Goal: Find specific page/section: Find specific page/section

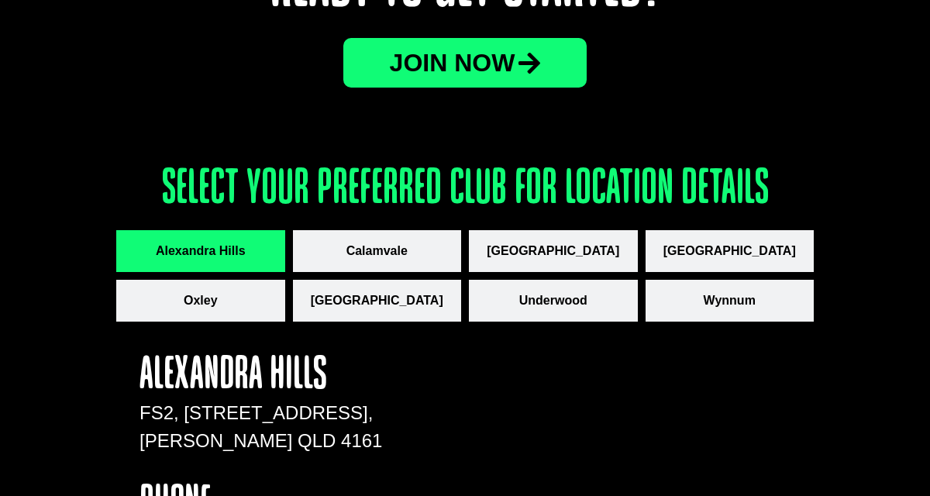
scroll to position [1931, 0]
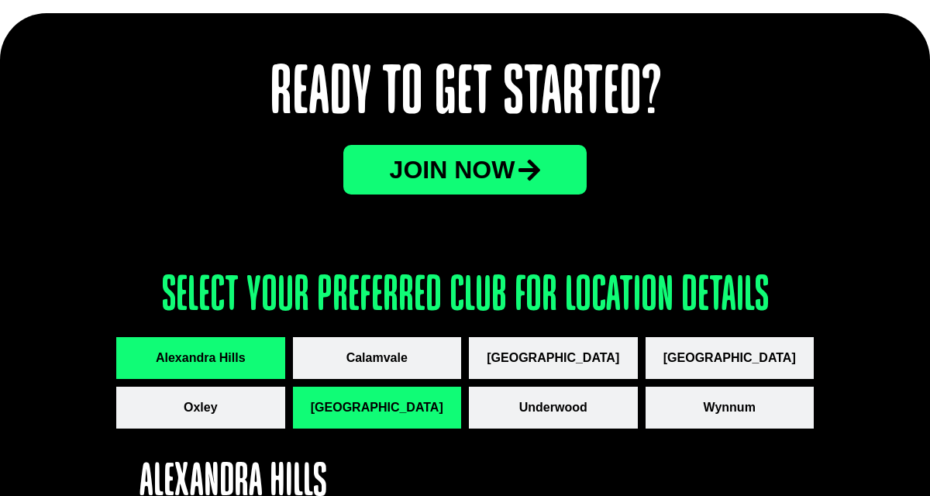
click at [367, 417] on button "[GEOGRAPHIC_DATA]" at bounding box center [377, 408] width 169 height 42
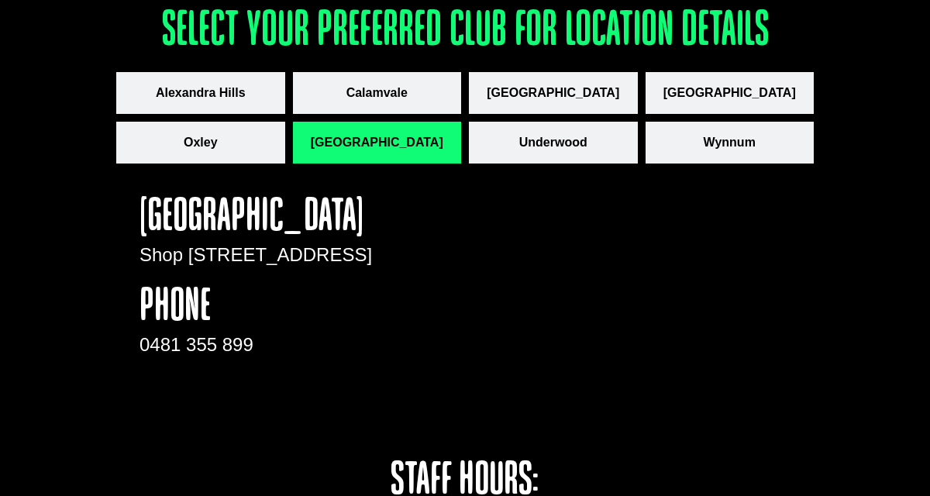
scroll to position [2176, 0]
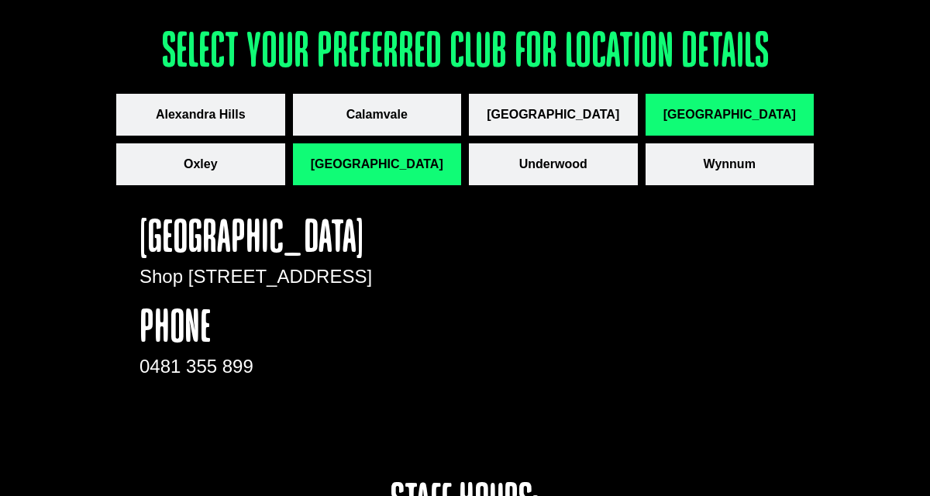
click at [725, 112] on span "[GEOGRAPHIC_DATA]" at bounding box center [730, 114] width 133 height 19
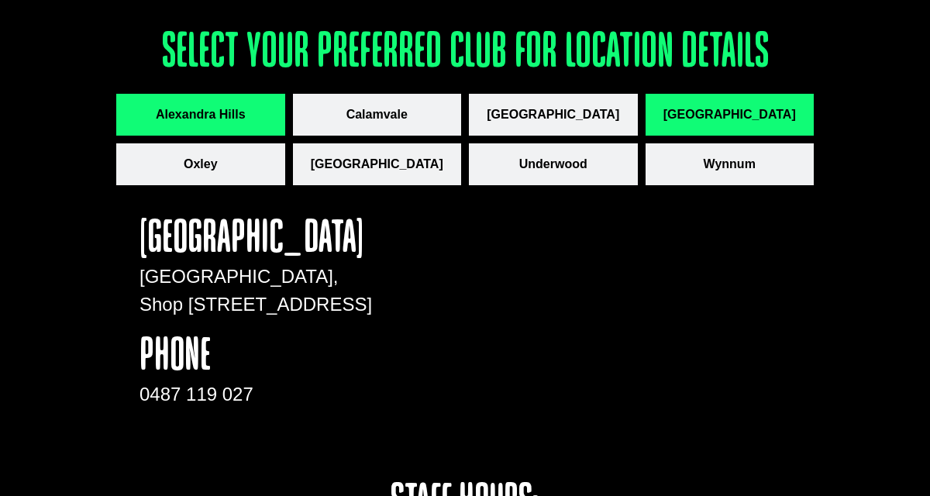
click at [212, 107] on span "Alexandra Hills" at bounding box center [201, 114] width 90 height 19
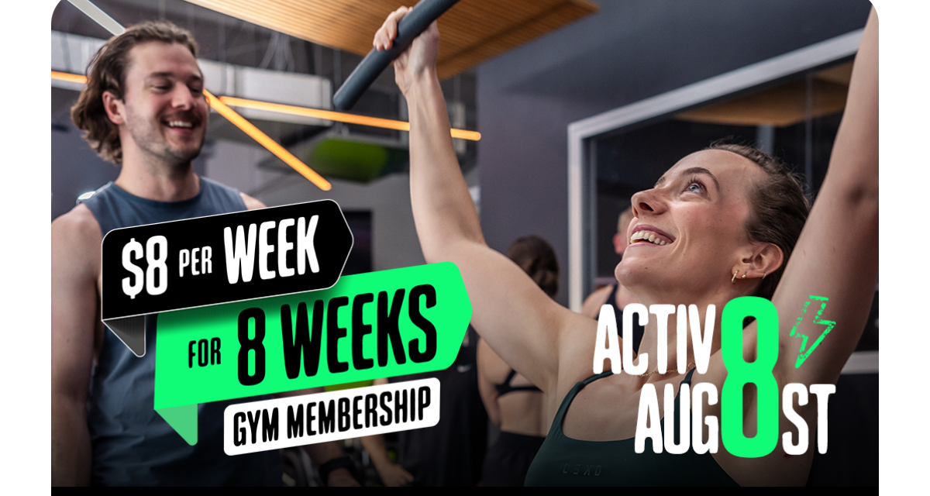
scroll to position [0, 0]
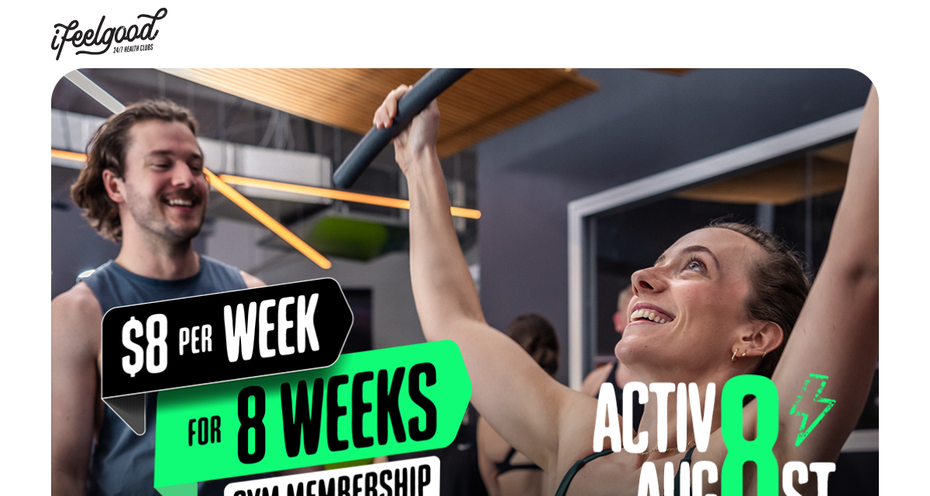
click at [127, 35] on img at bounding box center [109, 34] width 116 height 53
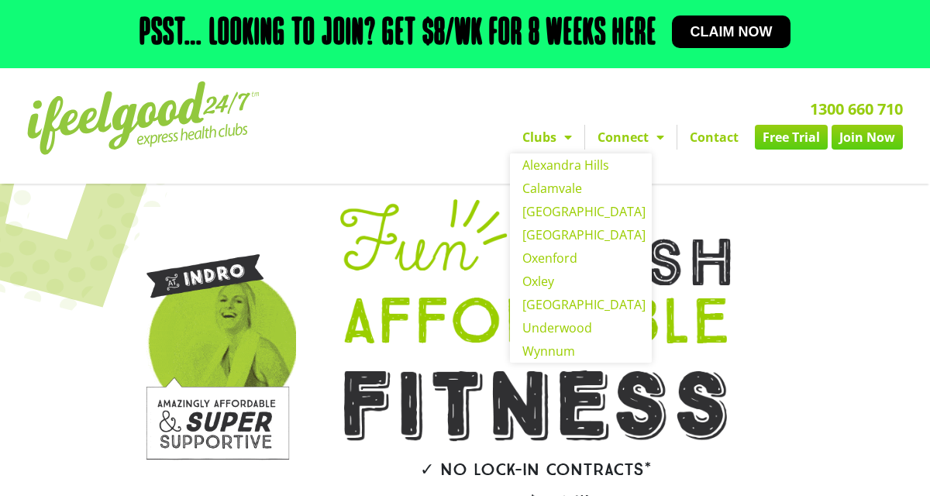
click at [571, 133] on span "Menu" at bounding box center [565, 137] width 16 height 28
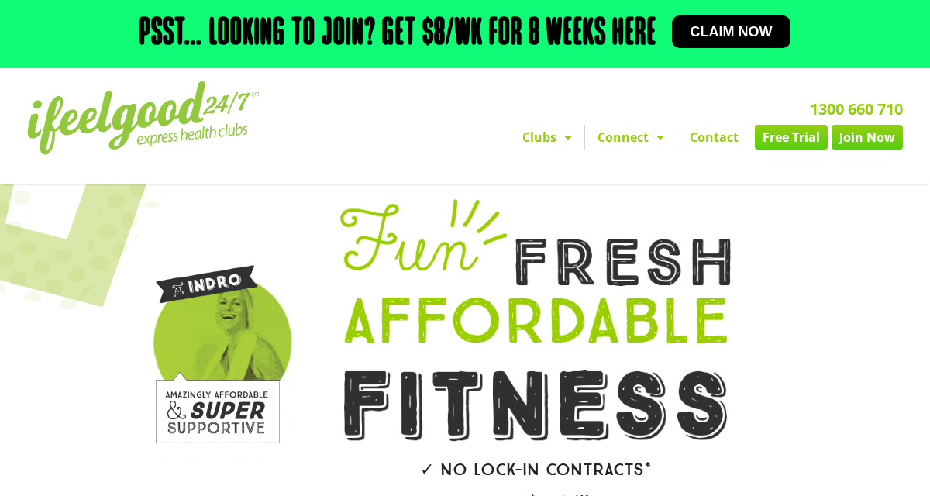
click at [566, 135] on span "Menu" at bounding box center [565, 137] width 16 height 28
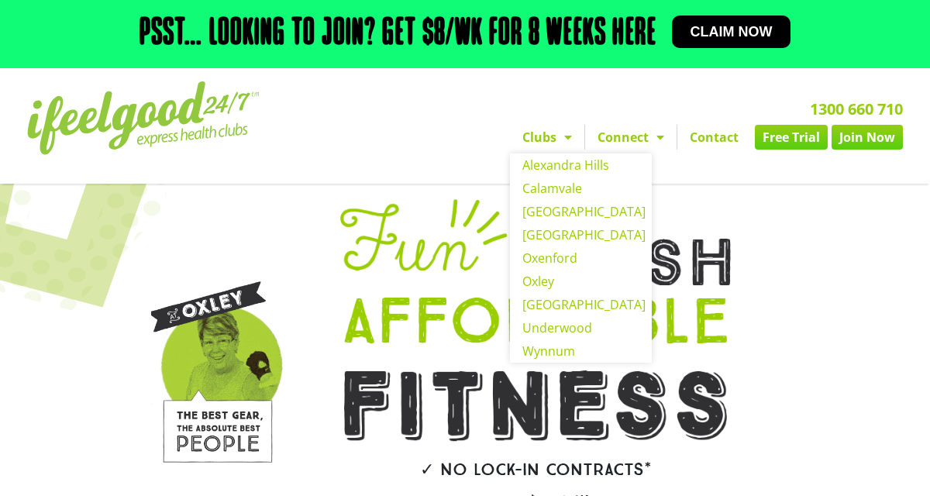
click at [796, 303] on div "✓ No lock-in contracts* ✓ From $17 a week ✓ 24/7 Access JOIN NOW" at bounding box center [559, 400] width 495 height 416
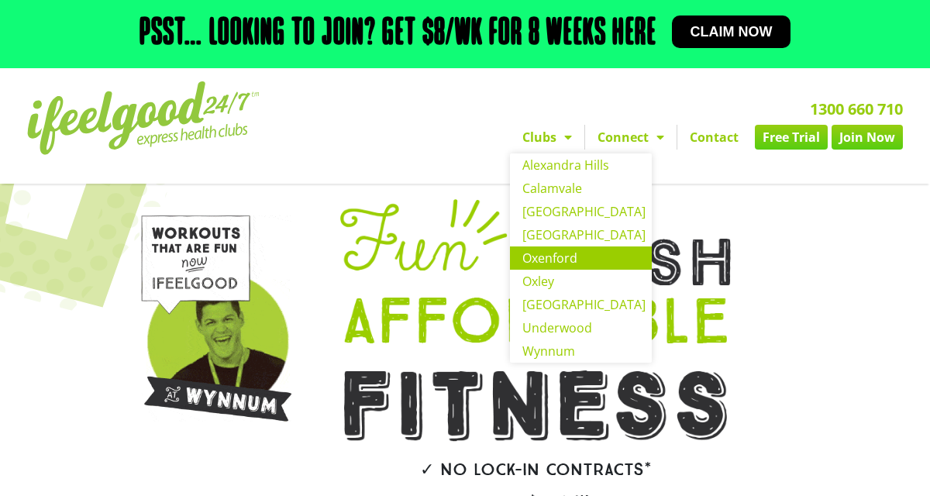
click at [555, 258] on link "Oxenford" at bounding box center [581, 258] width 142 height 23
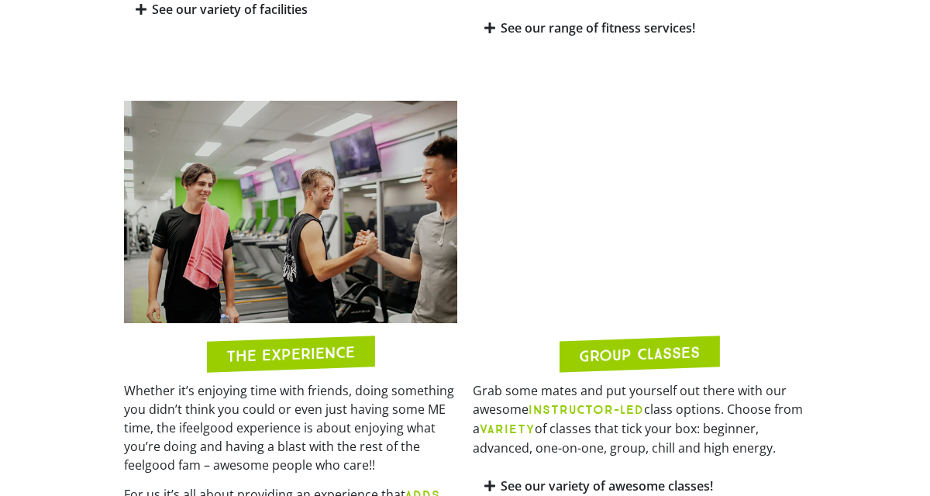
scroll to position [1232, 0]
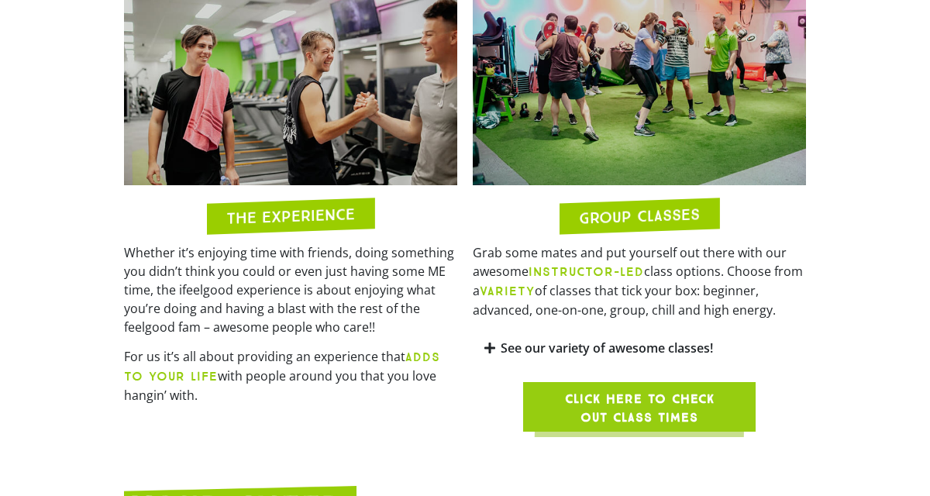
click at [676, 109] on img at bounding box center [639, 74] width 333 height 223
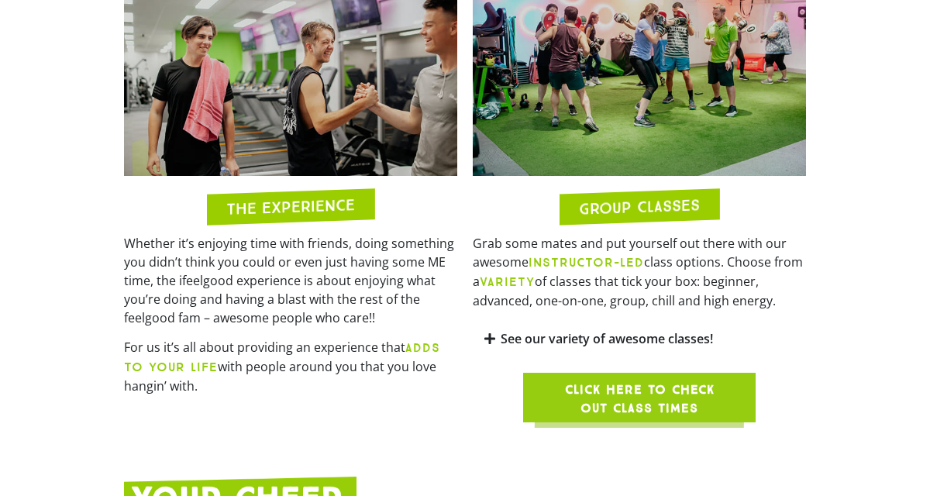
scroll to position [1245, 0]
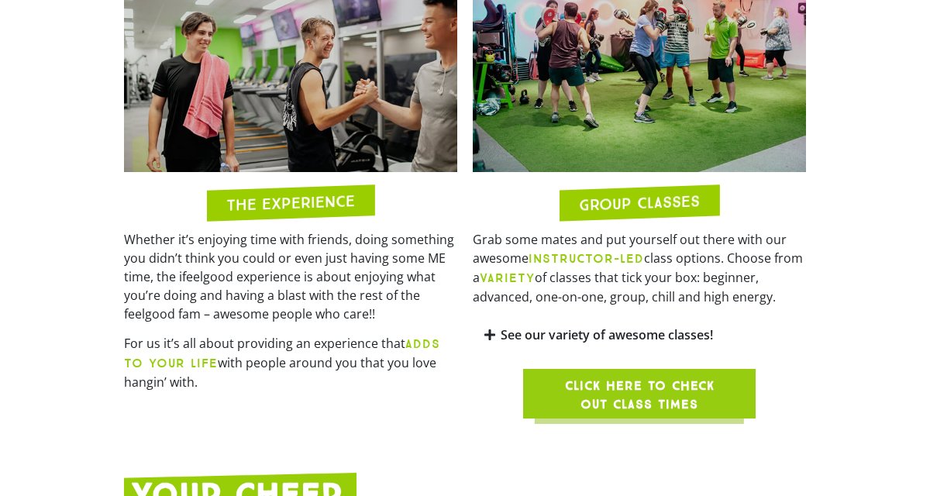
click at [649, 377] on span "Click here to check out class times" at bounding box center [640, 395] width 158 height 37
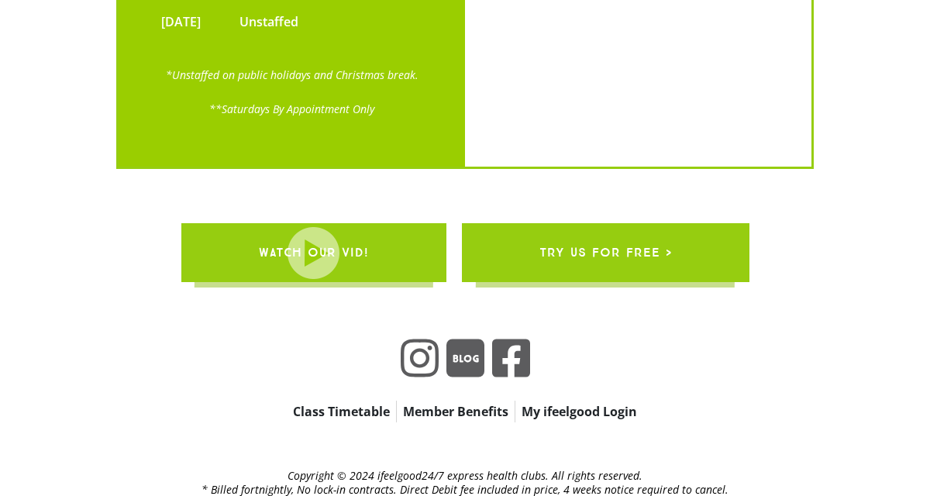
scroll to position [3928, 0]
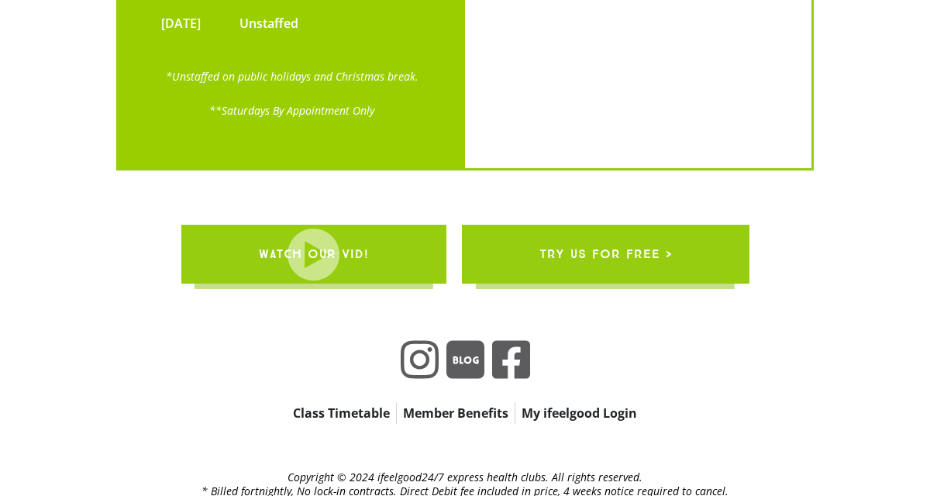
click at [665, 233] on span "try us for free >" at bounding box center [606, 254] width 133 height 43
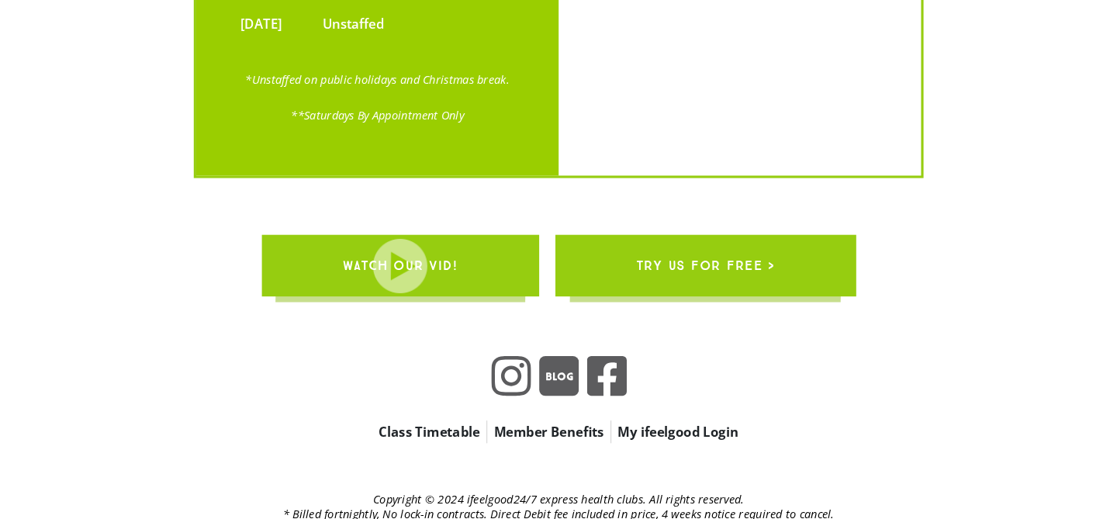
scroll to position [3920, 0]
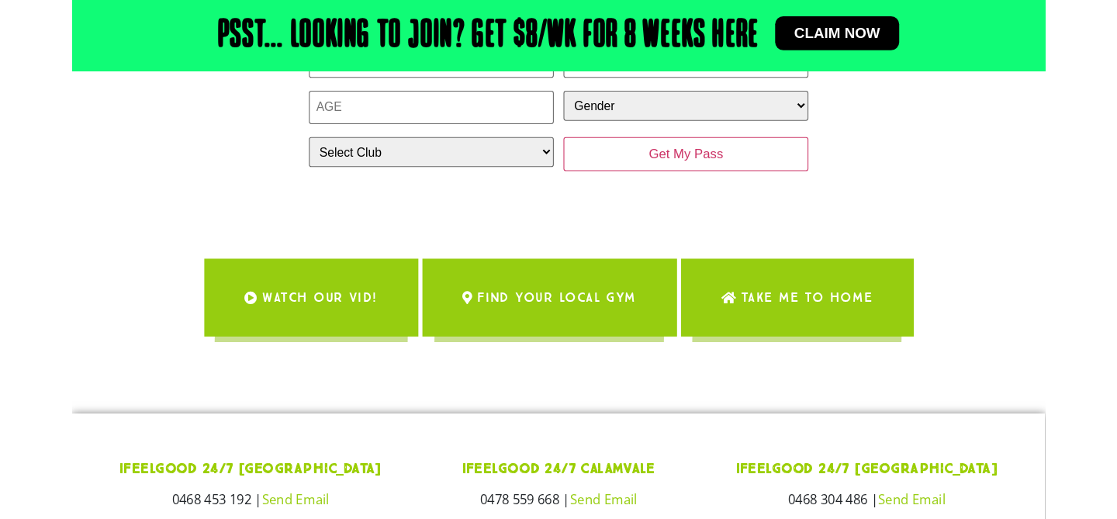
scroll to position [366, 0]
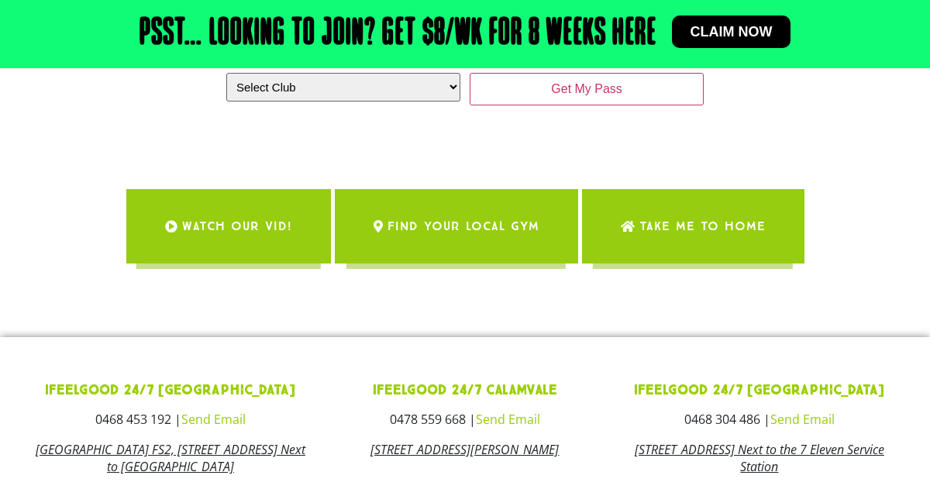
click at [744, 241] on span "Take me to Home" at bounding box center [703, 226] width 126 height 43
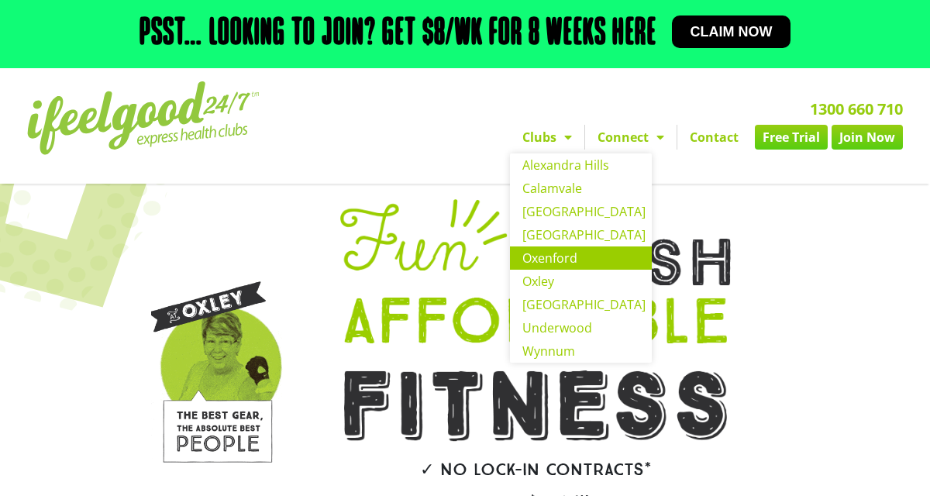
click at [589, 262] on link "Oxenford" at bounding box center [581, 258] width 142 height 23
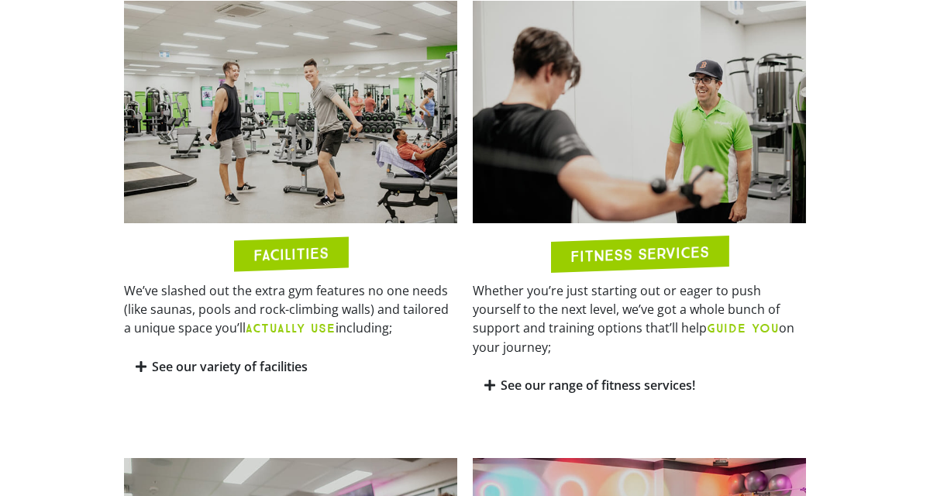
scroll to position [749, 0]
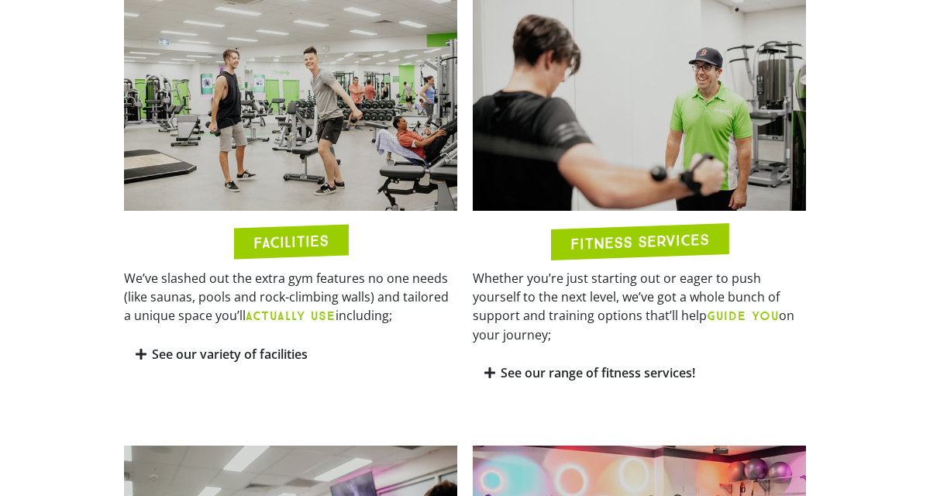
click at [275, 155] on img at bounding box center [290, 99] width 333 height 223
click at [305, 248] on h2 "FACILITIES" at bounding box center [291, 242] width 75 height 18
click at [278, 348] on link "See our variety of facilities" at bounding box center [230, 354] width 156 height 17
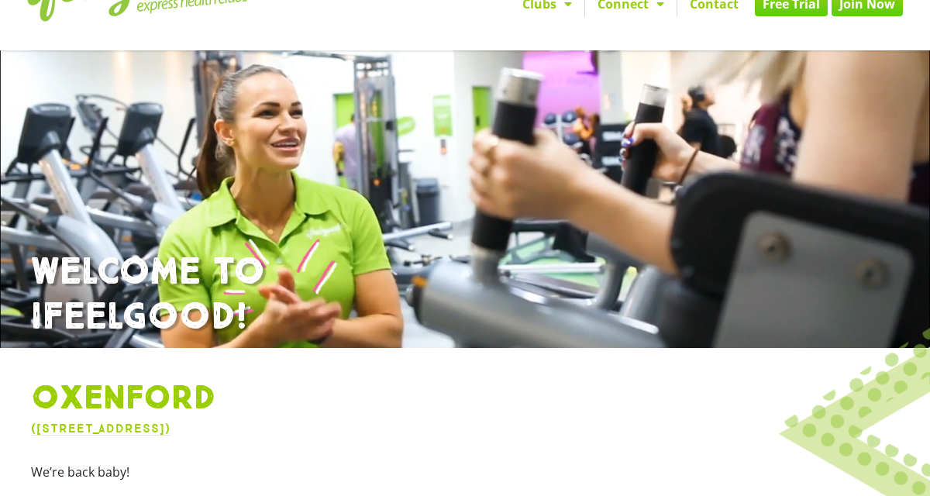
scroll to position [64, 0]
